Goal: Information Seeking & Learning: Learn about a topic

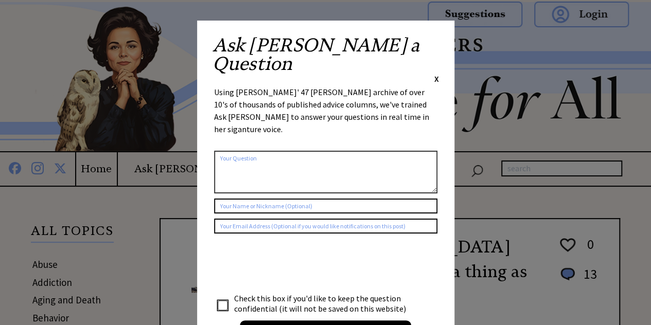
click at [434, 74] on span "X" at bounding box center [436, 79] width 5 height 10
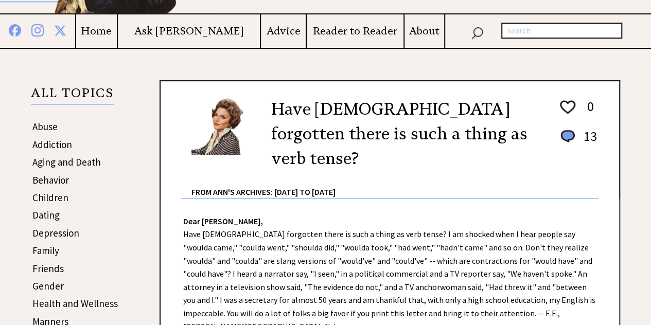
scroll to position [123, 0]
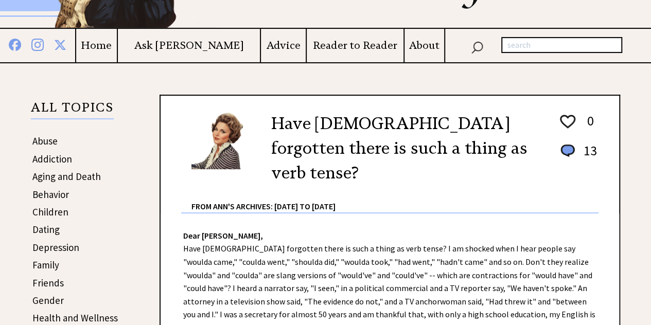
click at [54, 208] on link "Children" at bounding box center [50, 212] width 36 height 12
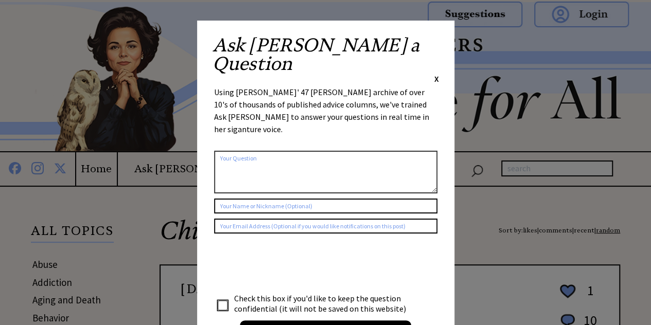
click at [436, 74] on span "X" at bounding box center [436, 79] width 5 height 10
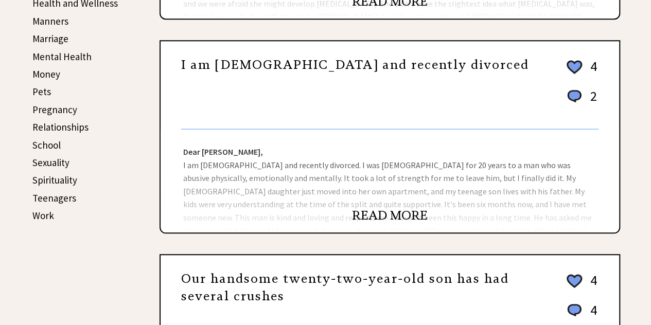
scroll to position [447, 0]
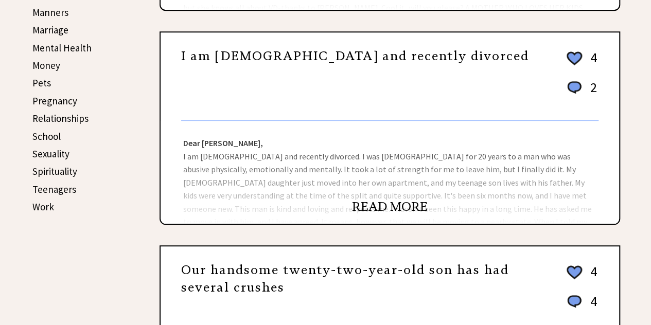
click at [360, 203] on link "READ MORE" at bounding box center [390, 206] width 76 height 15
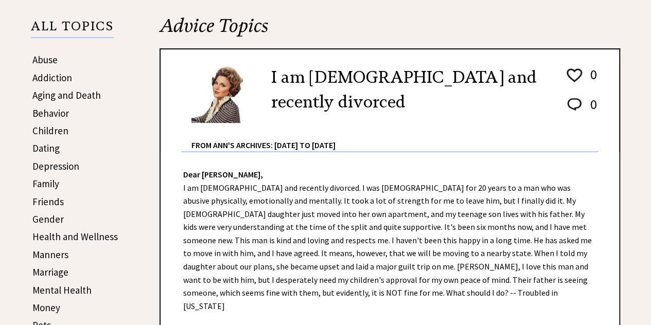
scroll to position [200, 0]
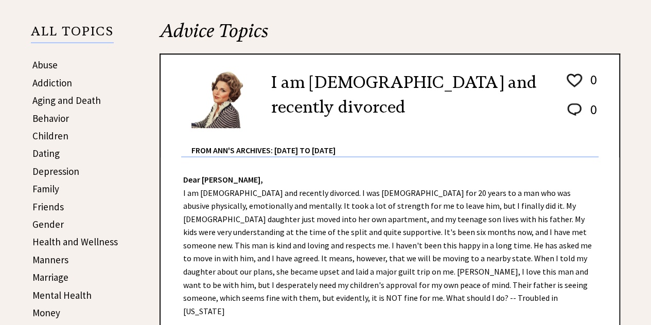
drag, startPoint x: 658, startPoint y: 48, endPoint x: 652, endPoint y: 78, distance: 29.9
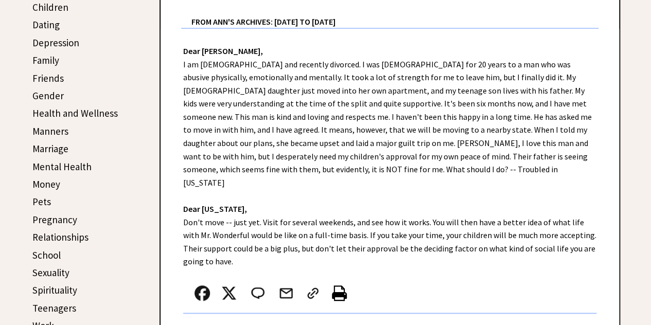
scroll to position [334, 0]
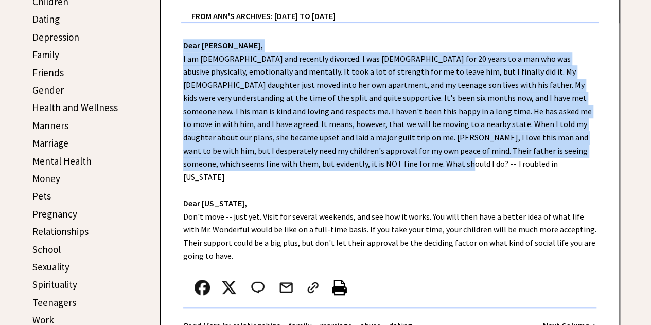
drag, startPoint x: 181, startPoint y: 45, endPoint x: 295, endPoint y: 163, distance: 164.8
click at [295, 163] on div "Dear Ann Landers, I am 40 years old and recently divorced. I was married for 20…" at bounding box center [390, 188] width 458 height 331
drag, startPoint x: 180, startPoint y: 44, endPoint x: 295, endPoint y: 169, distance: 169.7
click at [295, 169] on div "Dear Ann Landers, I am 40 years old and recently divorced. I was married for 20…" at bounding box center [390, 188] width 458 height 331
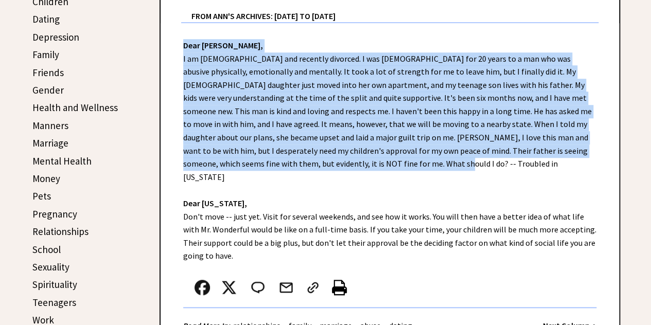
copy div "Dear Ann Landers, I am 40 years old and recently divorced. I was married for 20…"
click at [316, 144] on div "Dear Ann Landers, I am 40 years old and recently divorced. I was married for 20…" at bounding box center [390, 188] width 458 height 331
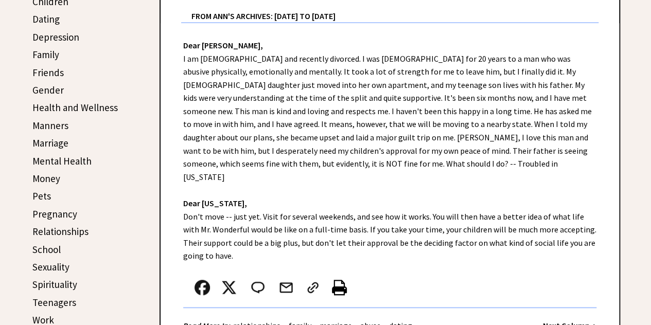
click at [255, 80] on div "Dear Ann Landers, I am 40 years old and recently divorced. I was married for 20…" at bounding box center [390, 188] width 458 height 331
drag, startPoint x: 184, startPoint y: 61, endPoint x: 204, endPoint y: 61, distance: 20.1
click at [204, 61] on div "Dear Ann Landers, I am 40 years old and recently divorced. I was married for 20…" at bounding box center [390, 188] width 458 height 331
click at [225, 198] on strong "Dear Florida," at bounding box center [215, 203] width 64 height 10
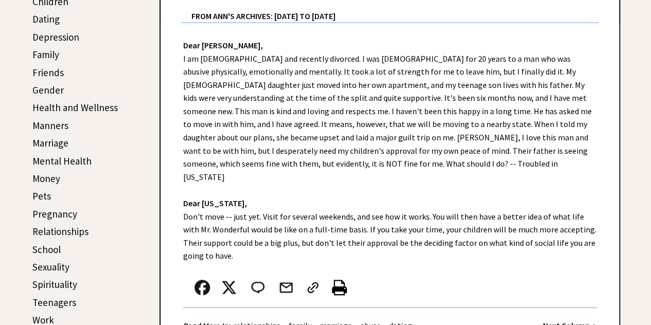
click at [223, 84] on div "Dear Ann Landers, I am 40 years old and recently divorced. I was married for 20…" at bounding box center [390, 188] width 458 height 331
click at [217, 61] on div "Dear Ann Landers, I am 40 years old and recently divorced. I was married for 20…" at bounding box center [390, 188] width 458 height 331
click at [207, 81] on div "Dear Ann Landers, I am 40 years old and recently divorced. I was married for 20…" at bounding box center [390, 188] width 458 height 331
click at [44, 268] on link "Sexuality" at bounding box center [50, 267] width 37 height 12
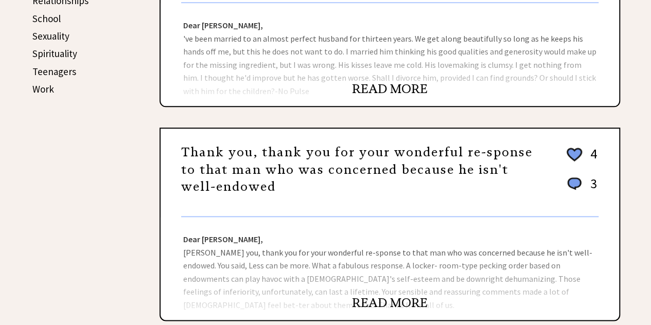
scroll to position [585, 0]
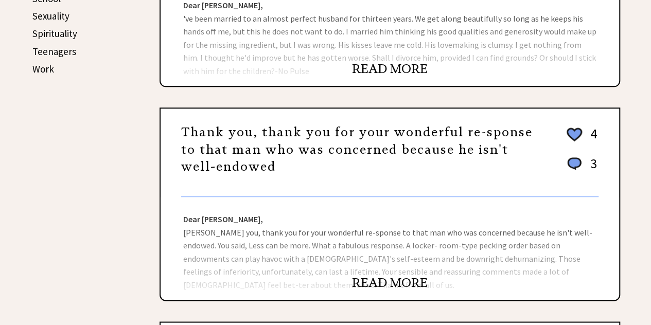
click at [369, 279] on link "READ MORE" at bounding box center [390, 282] width 76 height 15
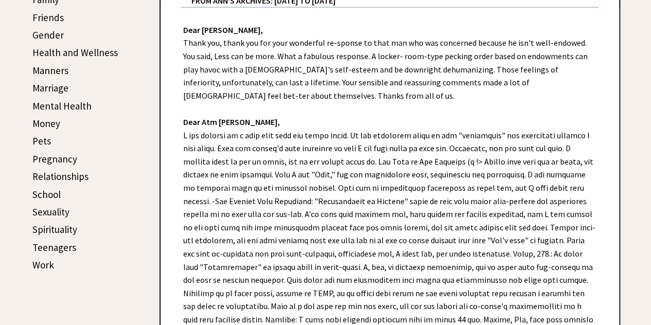
scroll to position [402, 0]
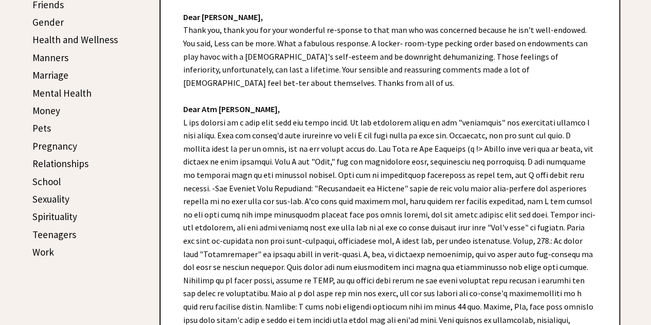
click at [64, 75] on link "Marriage" at bounding box center [50, 75] width 36 height 12
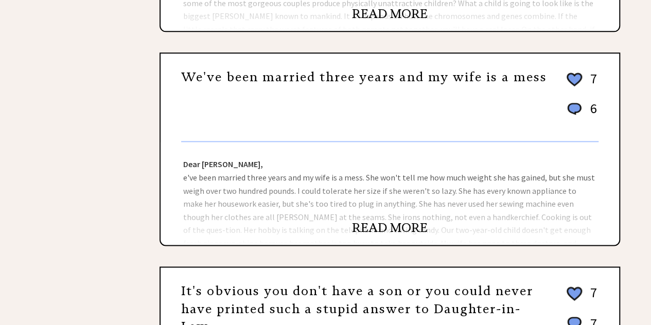
scroll to position [673, 0]
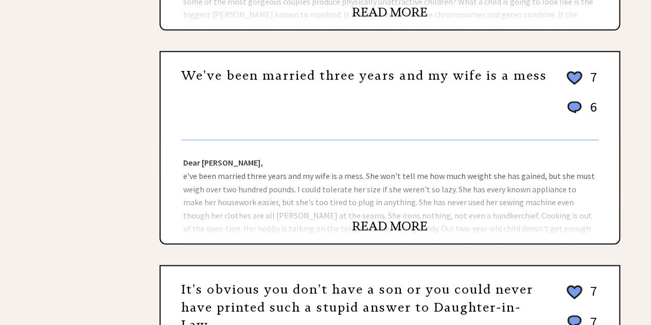
click at [393, 219] on link "READ MORE" at bounding box center [390, 226] width 76 height 15
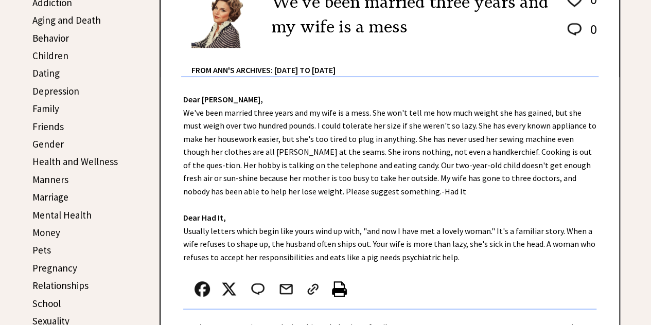
scroll to position [287, 0]
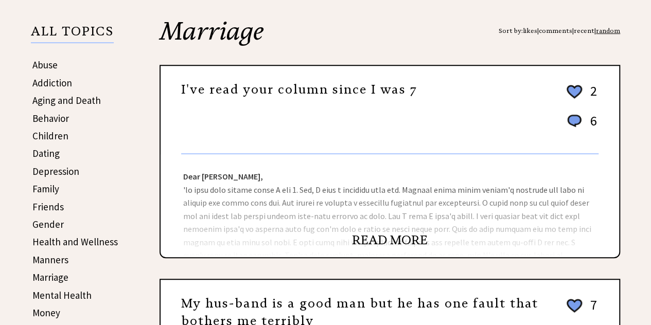
scroll to position [201, 0]
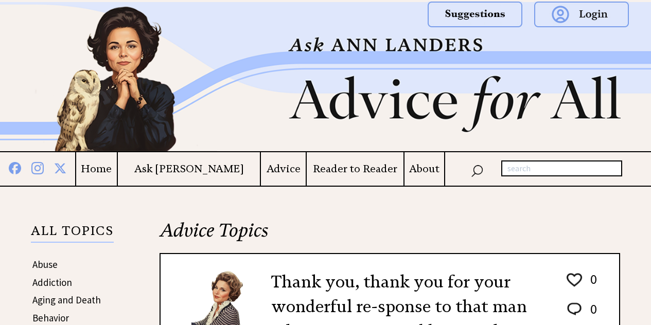
scroll to position [402, 0]
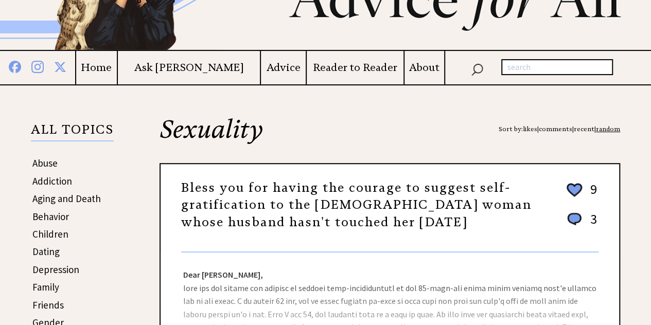
scroll to position [121, 0]
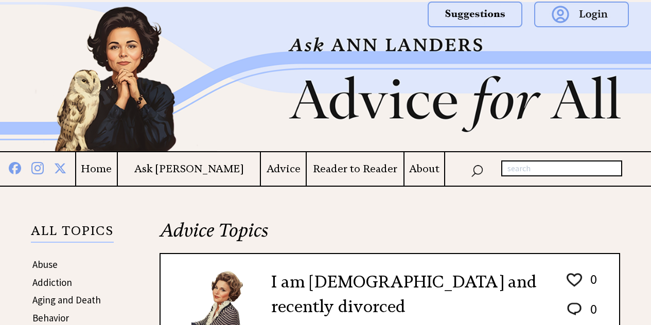
scroll to position [318, 0]
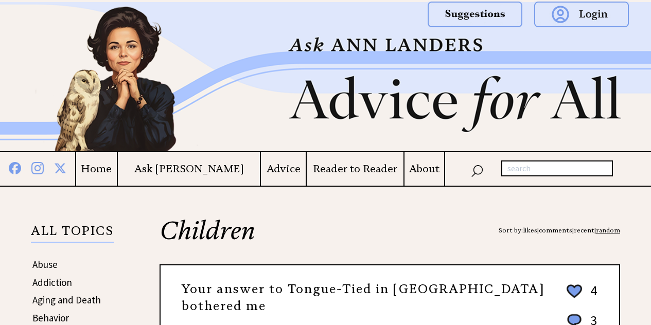
scroll to position [417, 0]
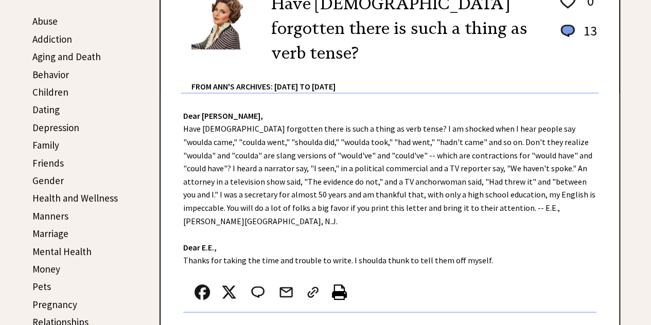
scroll to position [123, 0]
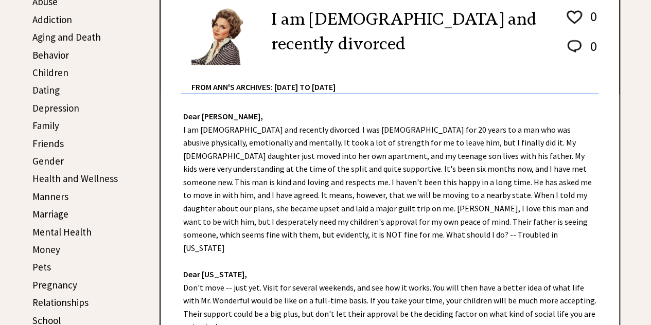
scroll to position [267, 0]
